Goal: Task Accomplishment & Management: Use online tool/utility

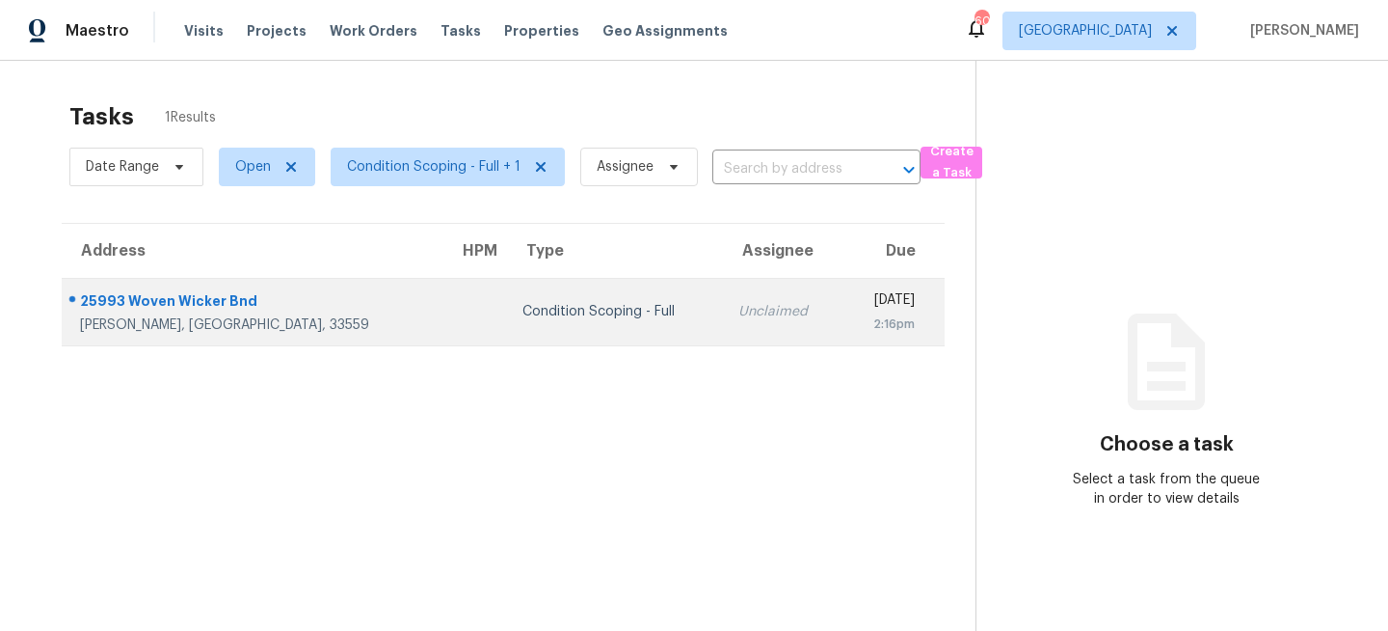
click at [444, 315] on td at bounding box center [476, 311] width 64 height 67
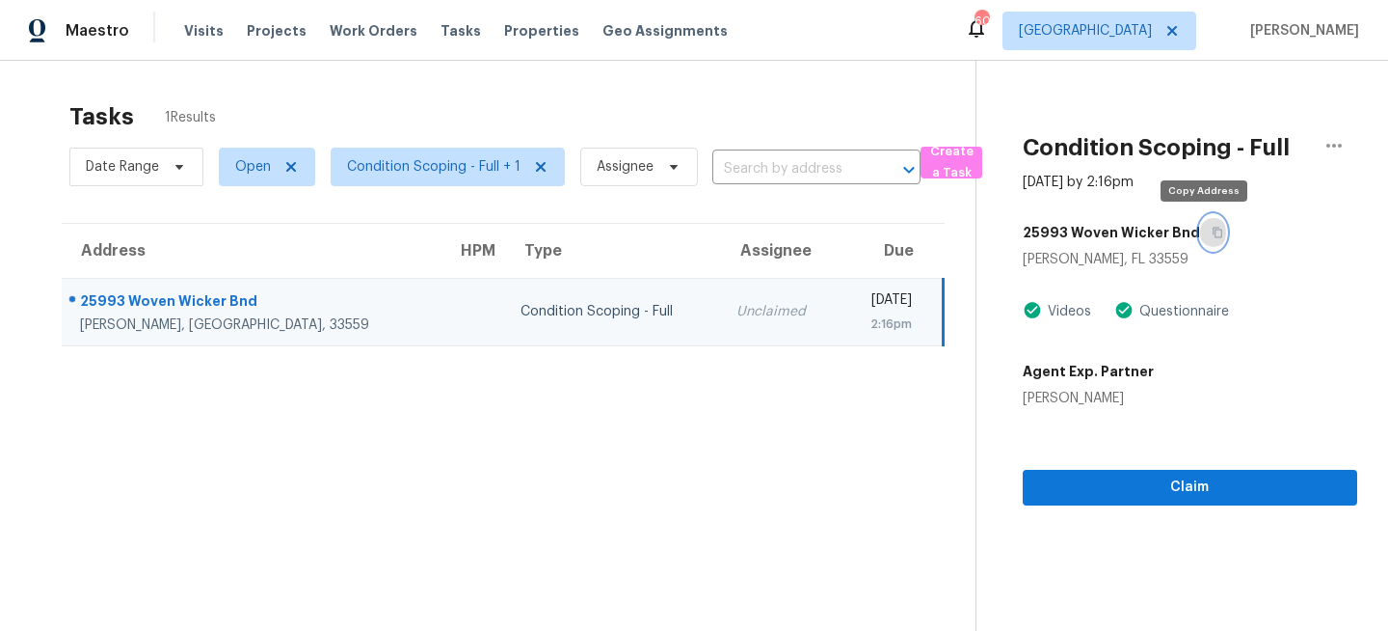
click at [1213, 233] on button "button" at bounding box center [1213, 232] width 26 height 35
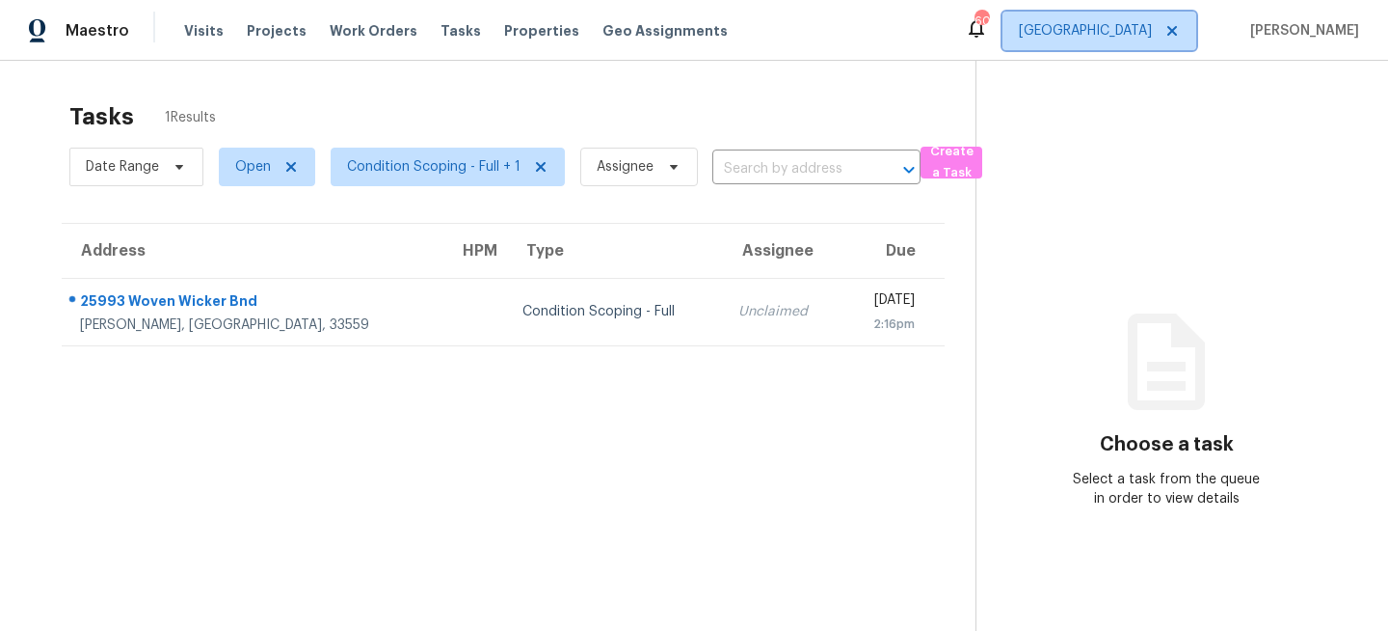
click at [1152, 38] on span "[GEOGRAPHIC_DATA]" at bounding box center [1085, 30] width 133 height 19
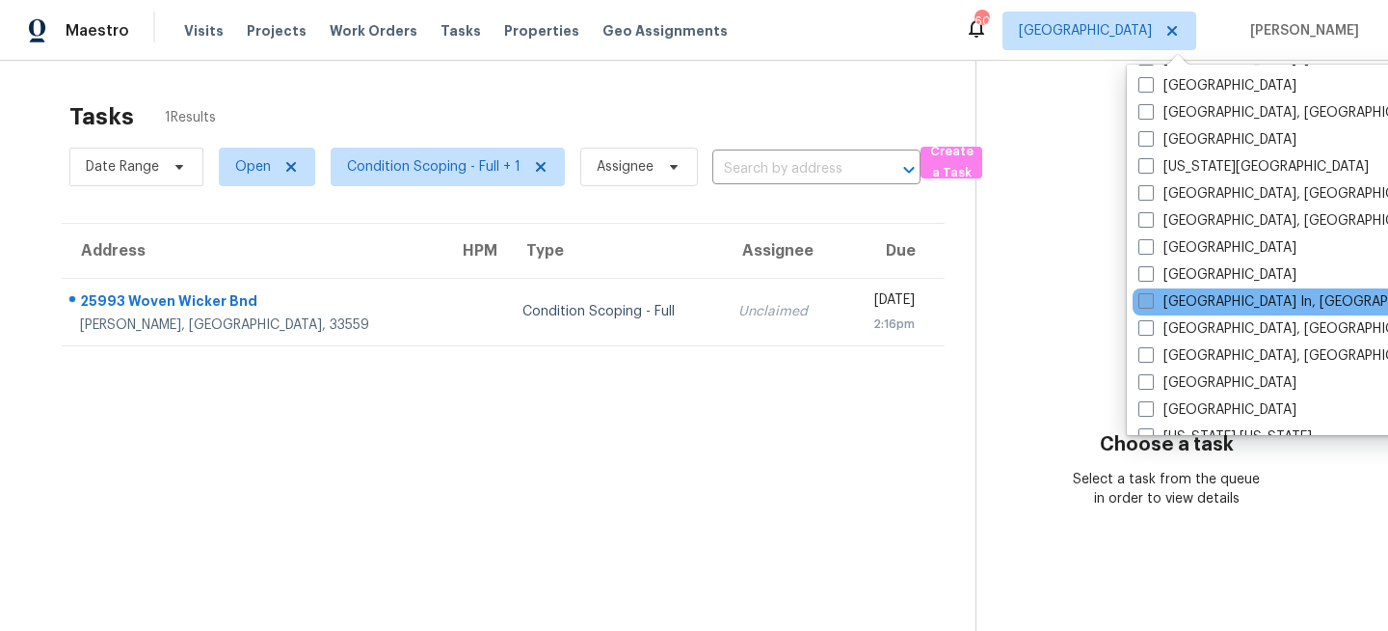
scroll to position [714, 0]
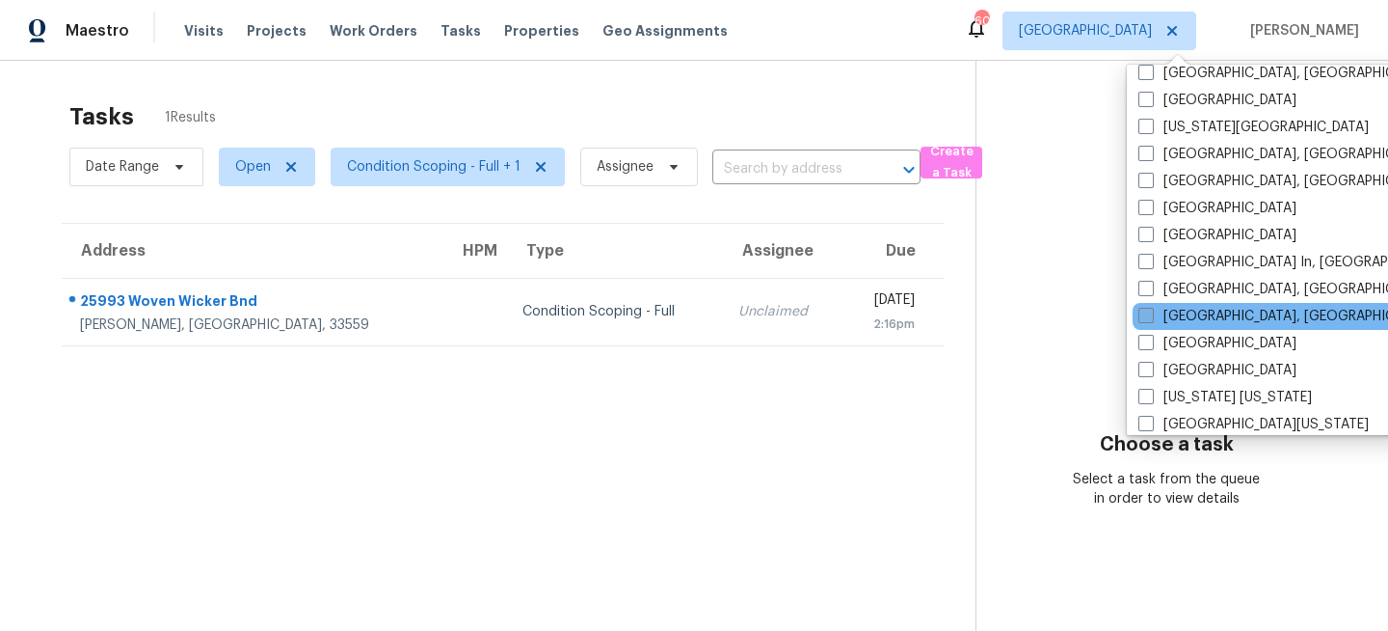
click at [1153, 314] on span at bounding box center [1146, 315] width 15 height 15
click at [1151, 314] on input "[GEOGRAPHIC_DATA], [GEOGRAPHIC_DATA]" at bounding box center [1145, 313] width 13 height 13
checkbox input "true"
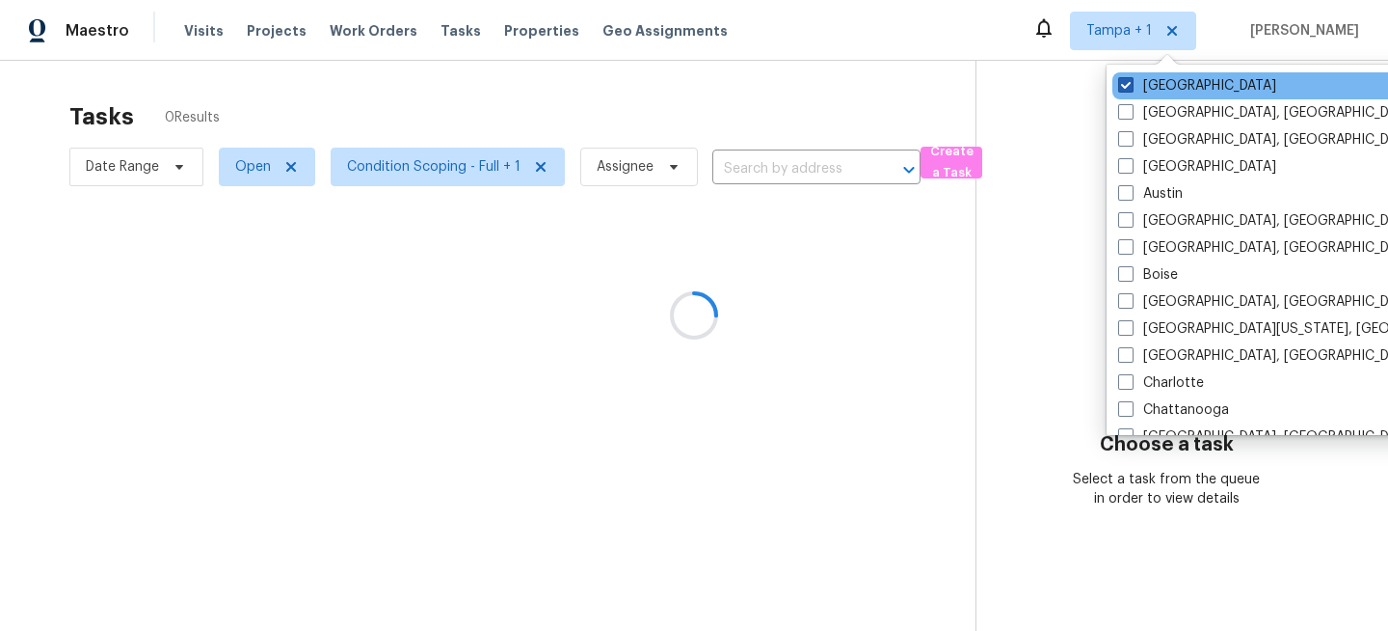
click at [1144, 81] on label "[GEOGRAPHIC_DATA]" at bounding box center [1197, 85] width 158 height 19
click at [1131, 81] on input "[GEOGRAPHIC_DATA]" at bounding box center [1124, 82] width 13 height 13
checkbox input "false"
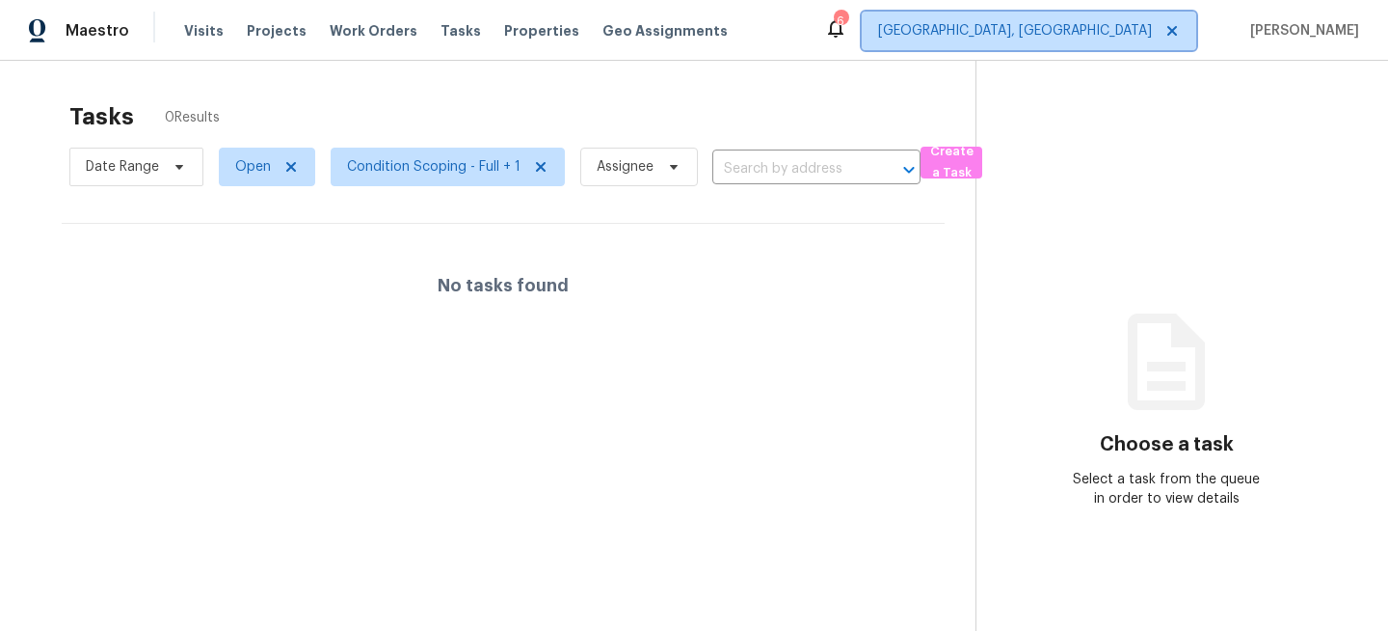
click at [1151, 33] on span "Miami, FL" at bounding box center [1015, 30] width 274 height 19
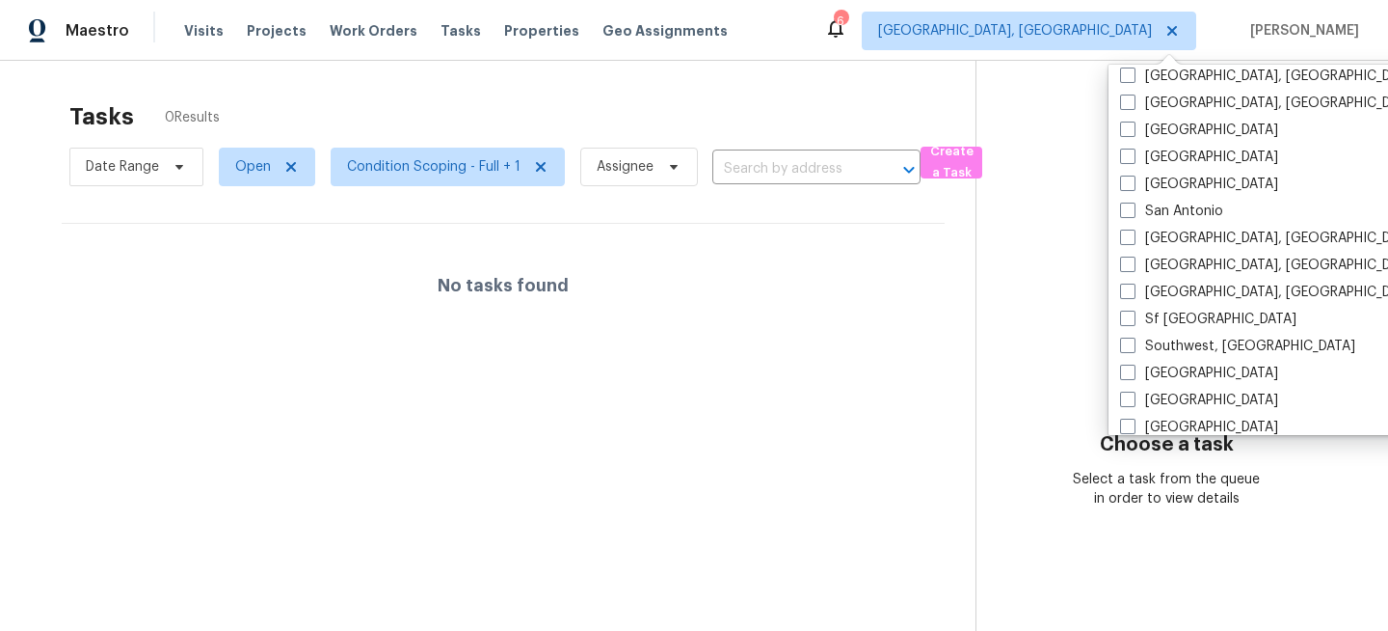
scroll to position [1292, 0]
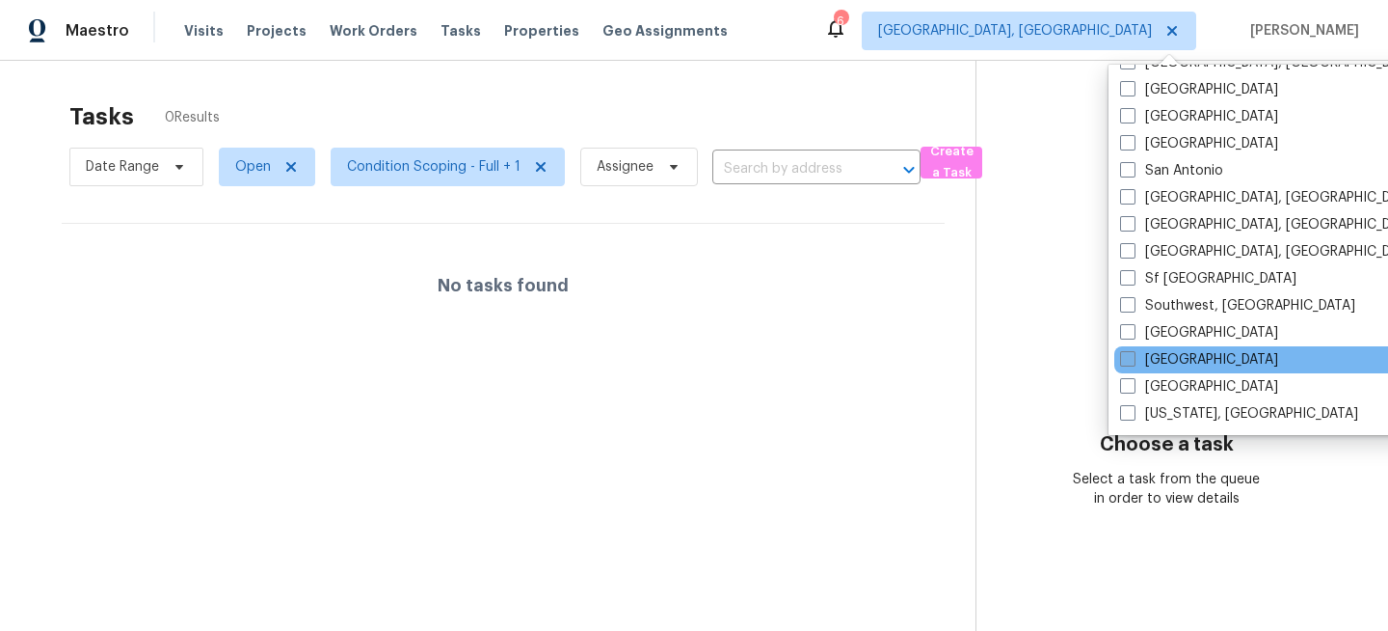
click at [1144, 364] on label "[GEOGRAPHIC_DATA]" at bounding box center [1199, 359] width 158 height 19
click at [1133, 363] on input "[GEOGRAPHIC_DATA]" at bounding box center [1126, 356] width 13 height 13
checkbox input "true"
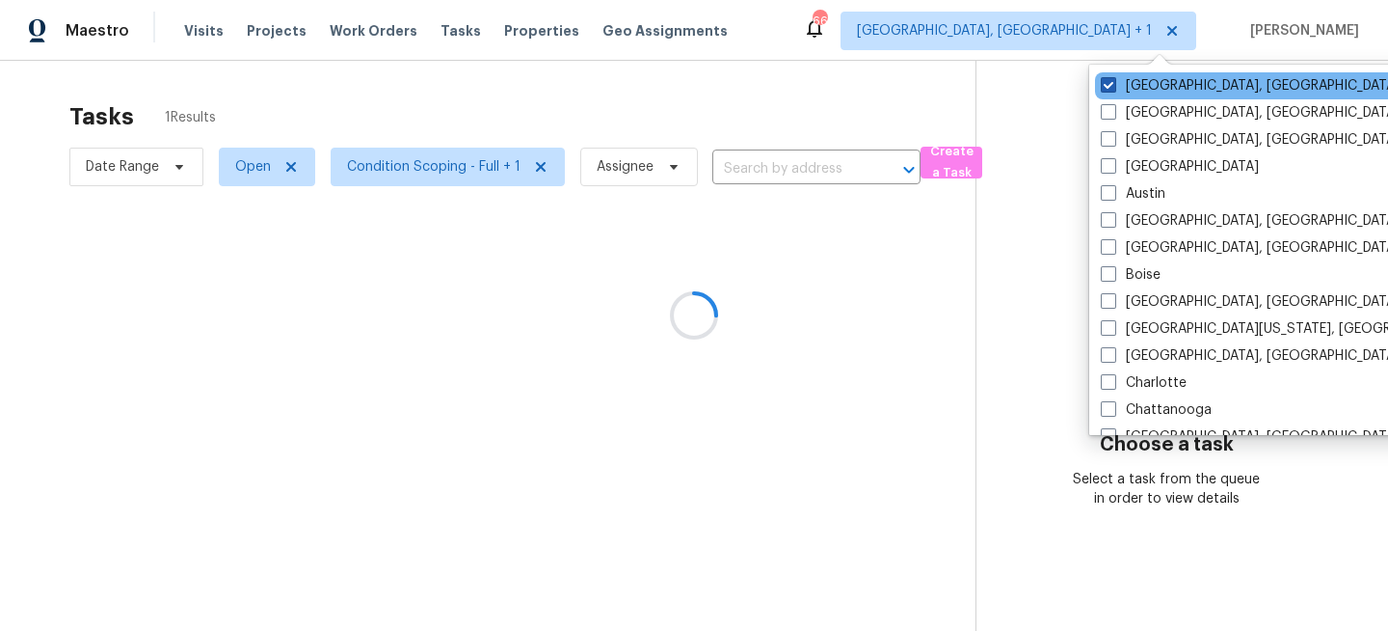
click at [1142, 80] on label "Miami, FL" at bounding box center [1250, 85] width 299 height 19
click at [1114, 80] on input "Miami, FL" at bounding box center [1107, 82] width 13 height 13
checkbox input "false"
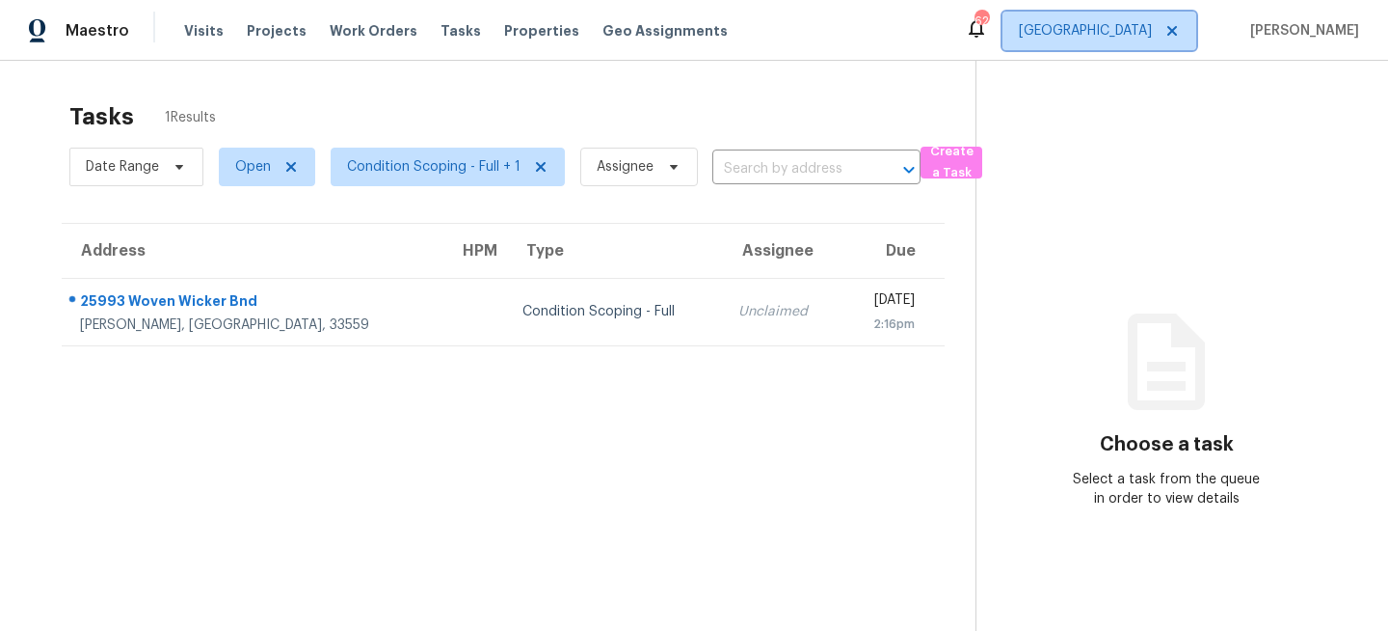
click at [1152, 33] on span "[GEOGRAPHIC_DATA]" at bounding box center [1085, 30] width 133 height 19
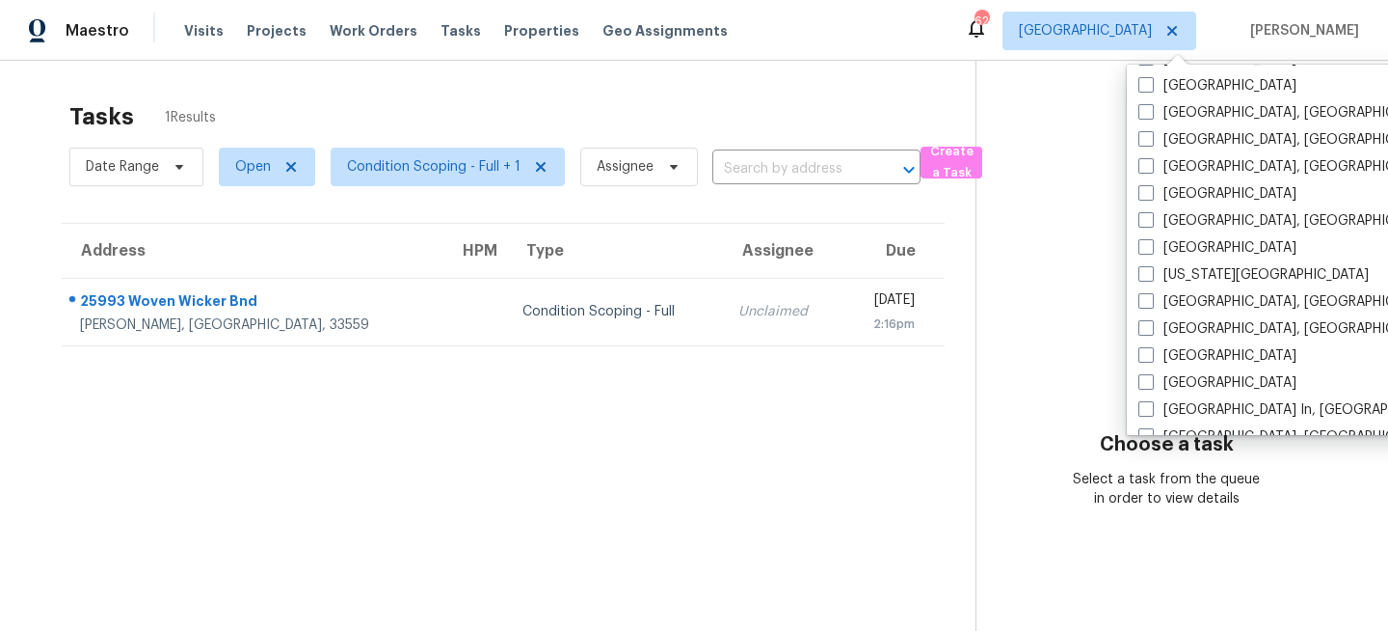
scroll to position [579, 0]
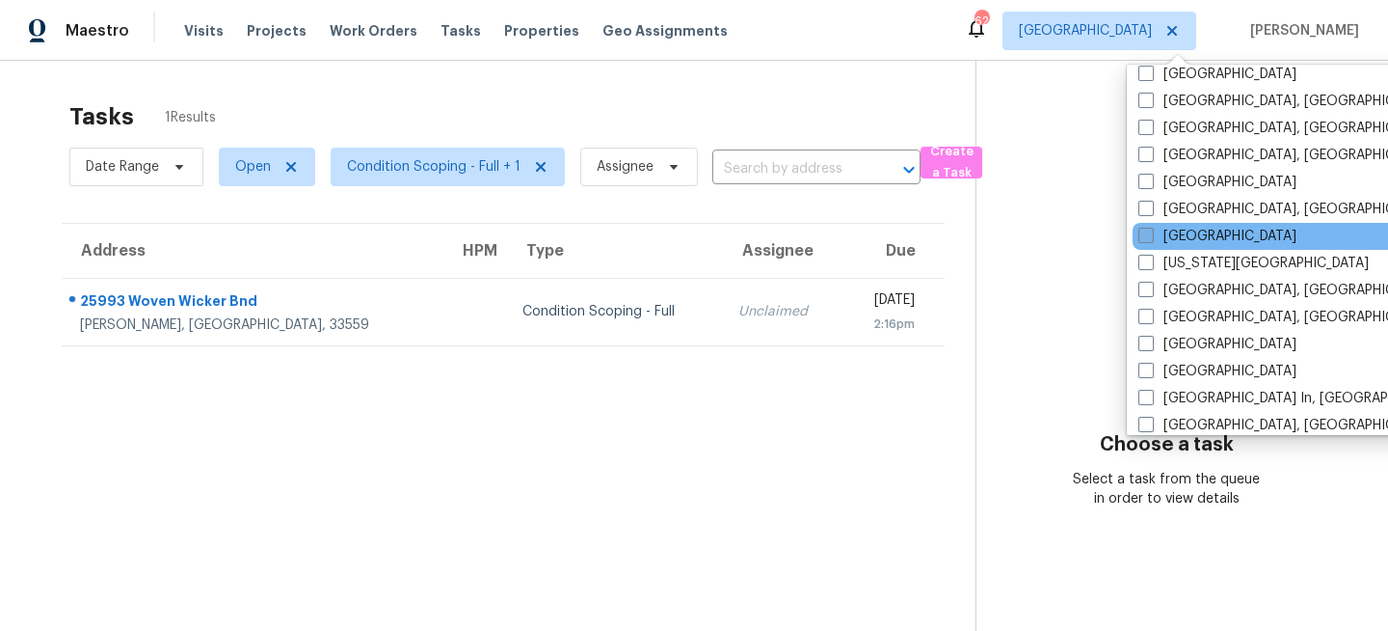
click at [1173, 240] on label "[GEOGRAPHIC_DATA]" at bounding box center [1218, 236] width 158 height 19
click at [1151, 239] on input "[GEOGRAPHIC_DATA]" at bounding box center [1145, 233] width 13 height 13
checkbox input "true"
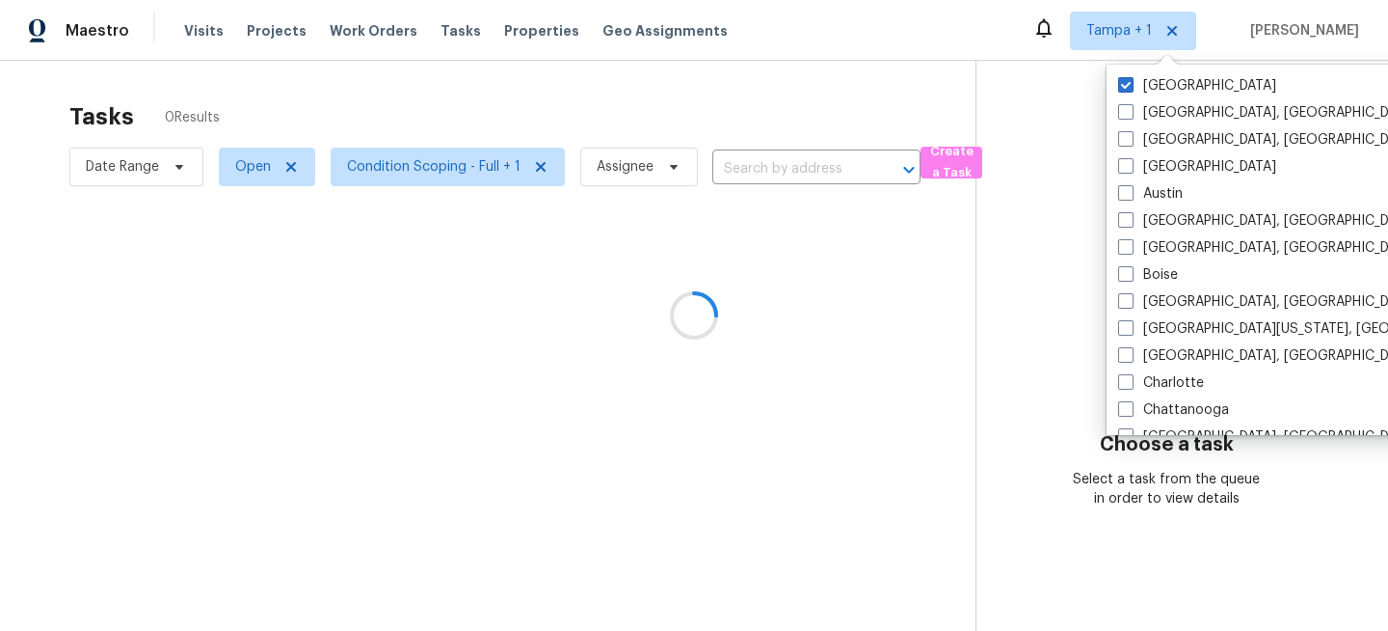
click at [1169, 63] on icon at bounding box center [1167, 60] width 29 height 10
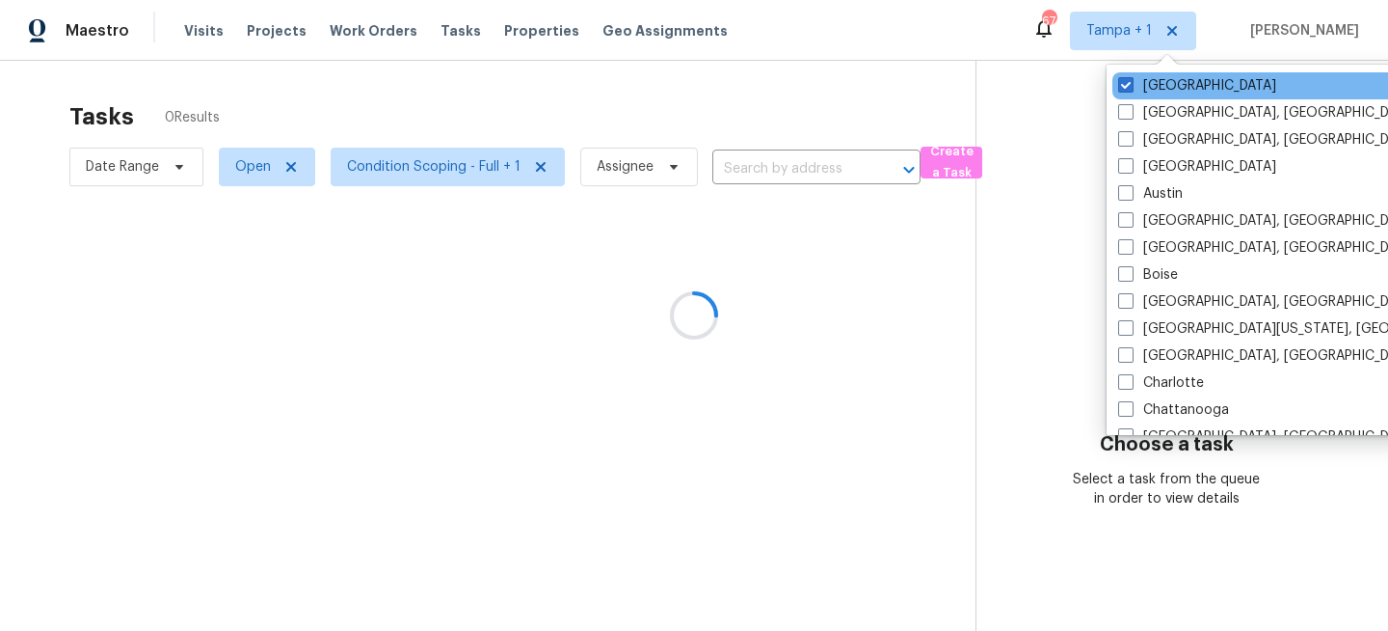
click at [1160, 73] on div "[GEOGRAPHIC_DATA]" at bounding box center [1307, 85] width 389 height 27
click at [1132, 86] on span at bounding box center [1125, 84] width 15 height 15
click at [1131, 86] on input "[GEOGRAPHIC_DATA]" at bounding box center [1124, 82] width 13 height 13
checkbox input "false"
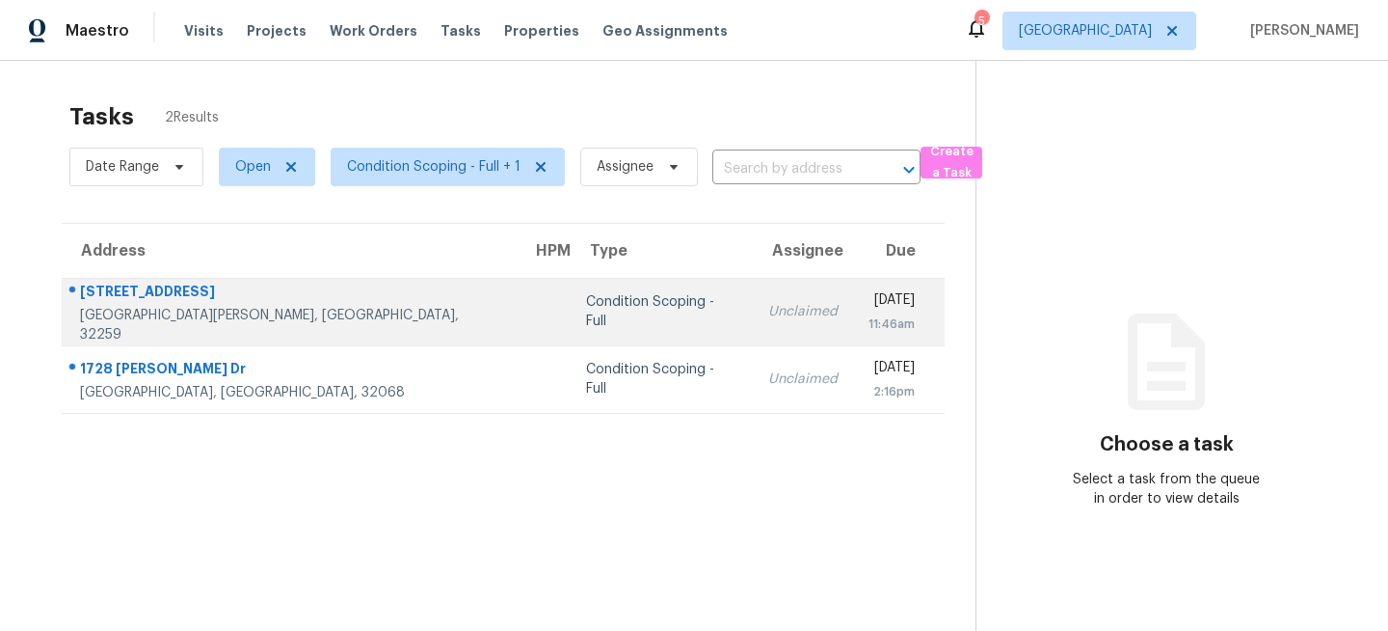
click at [586, 319] on div "Condition Scoping - Full" at bounding box center [661, 311] width 151 height 39
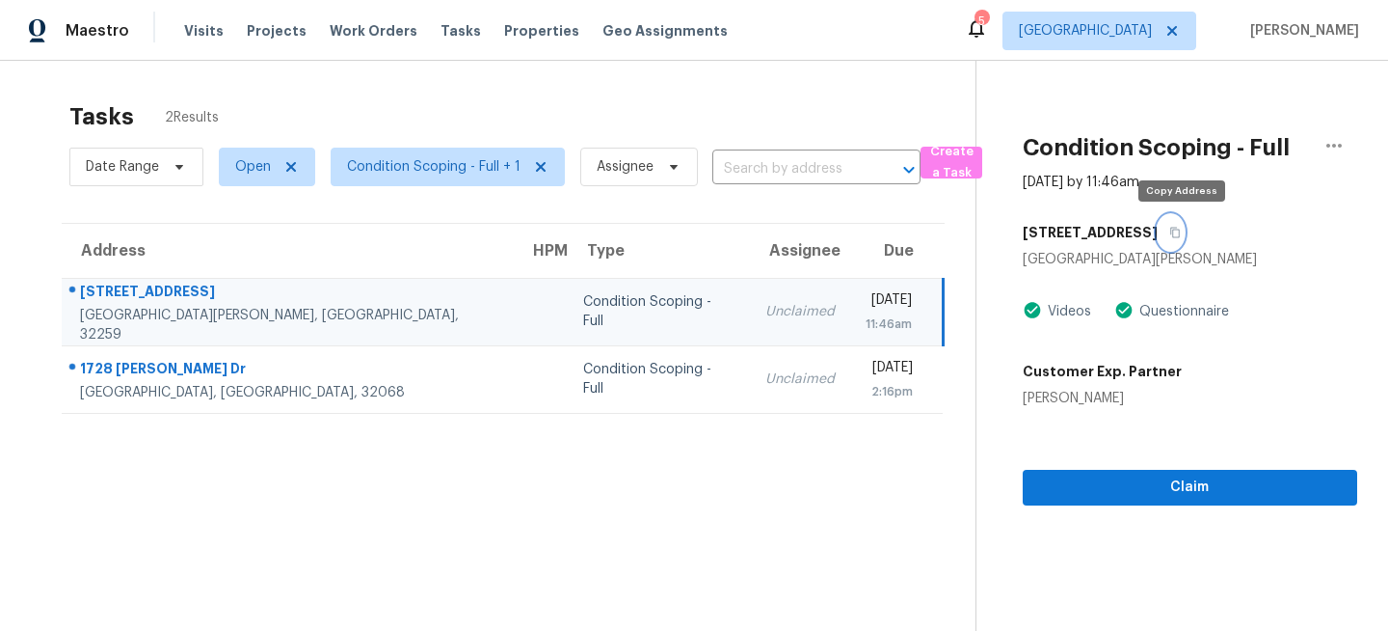
click at [1181, 232] on icon "button" at bounding box center [1176, 233] width 12 height 12
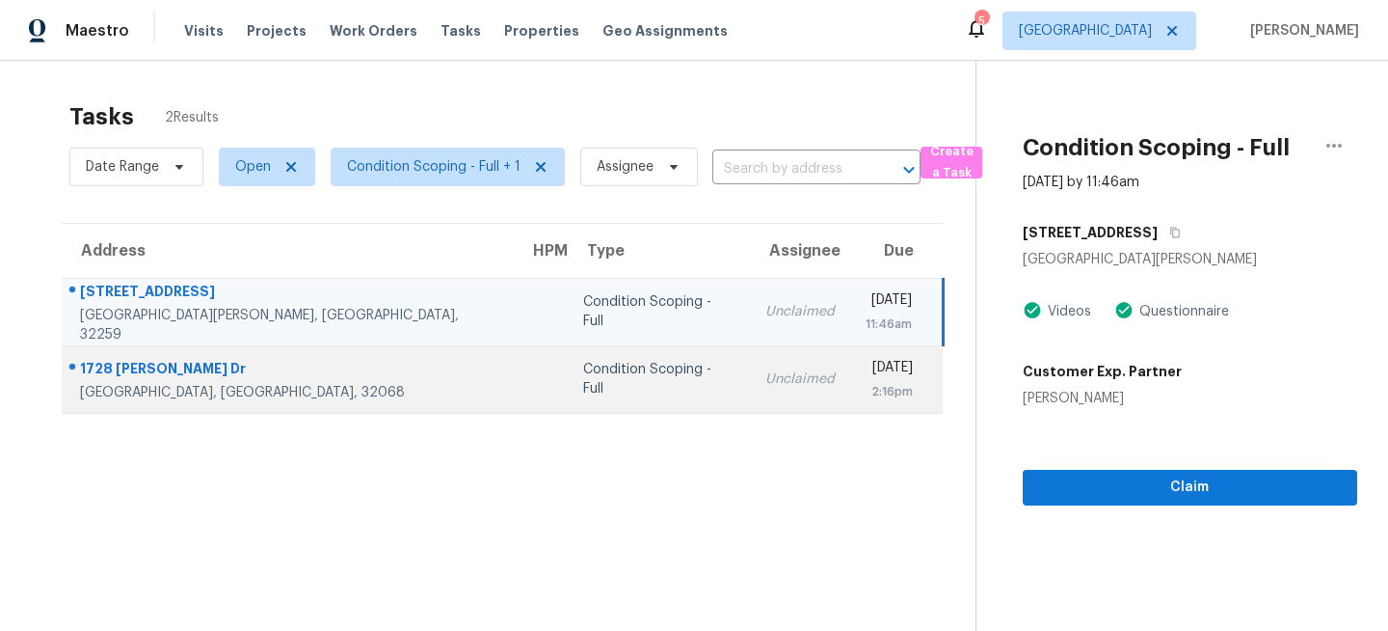
click at [766, 385] on div "Unclaimed" at bounding box center [800, 378] width 69 height 19
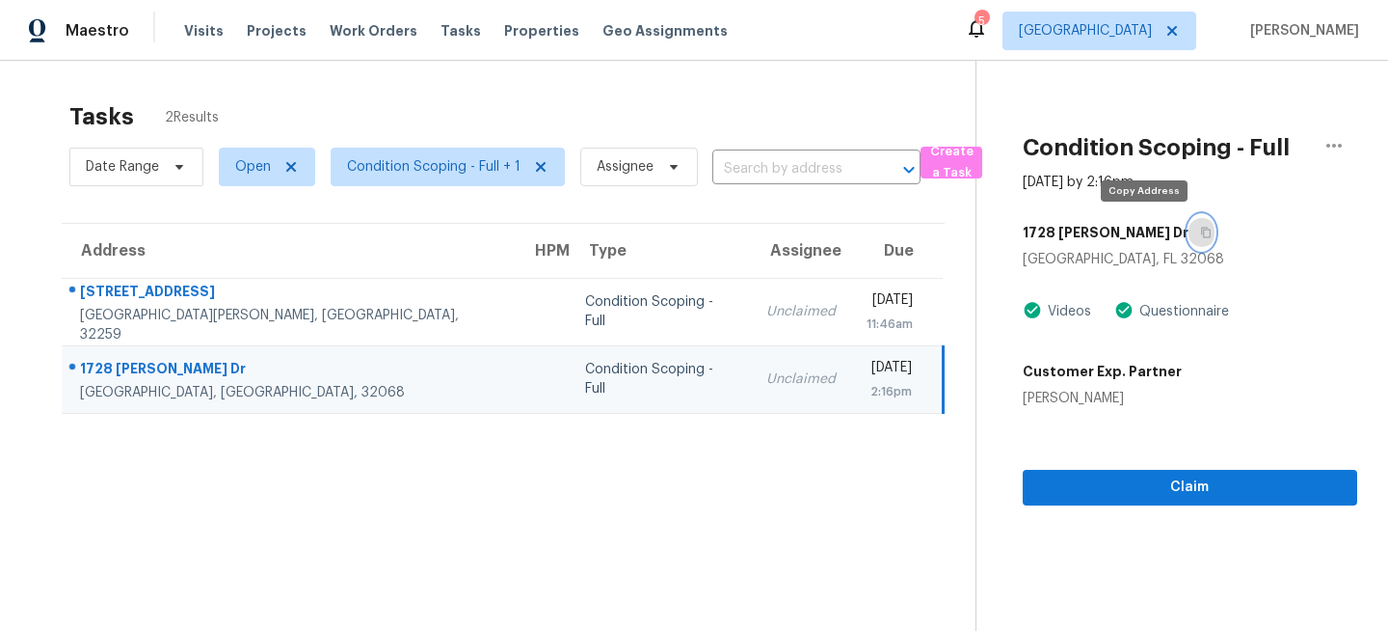
click at [1200, 230] on icon "button" at bounding box center [1206, 233] width 12 height 12
